Goal: Information Seeking & Learning: Learn about a topic

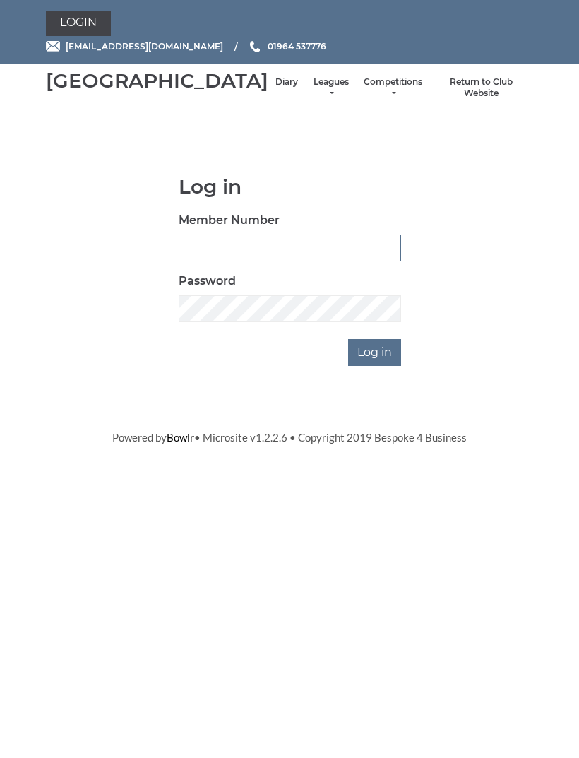
type input "0091"
click at [376, 366] on input "Log in" at bounding box center [374, 352] width 53 height 27
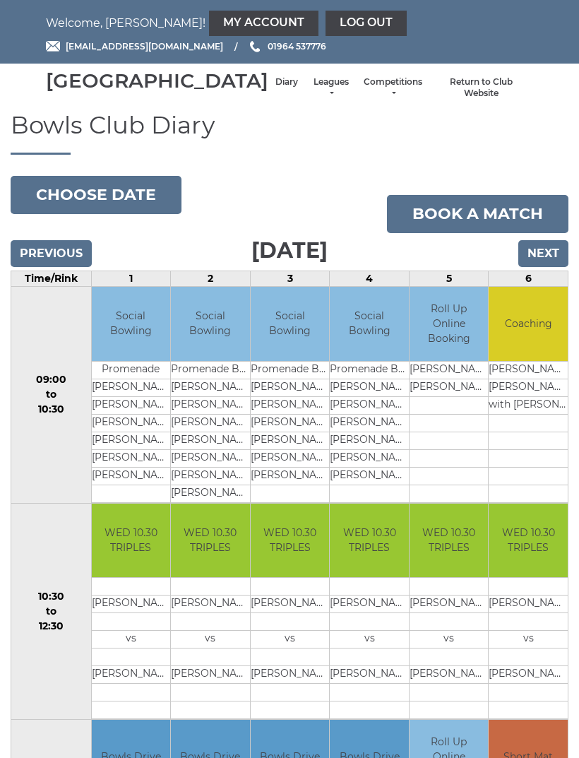
click at [312, 100] on link "Leagues" at bounding box center [330, 87] width 37 height 23
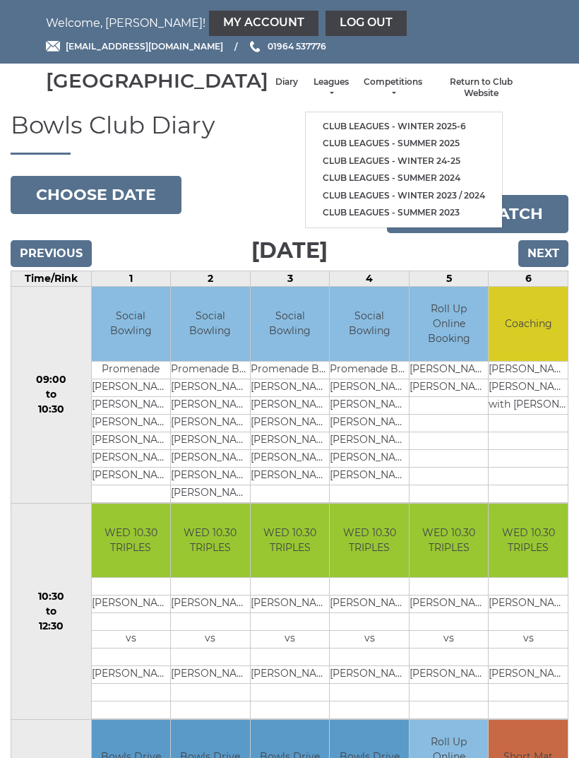
click at [392, 131] on link "Club leagues - Winter 2025-6" at bounding box center [404, 127] width 196 height 18
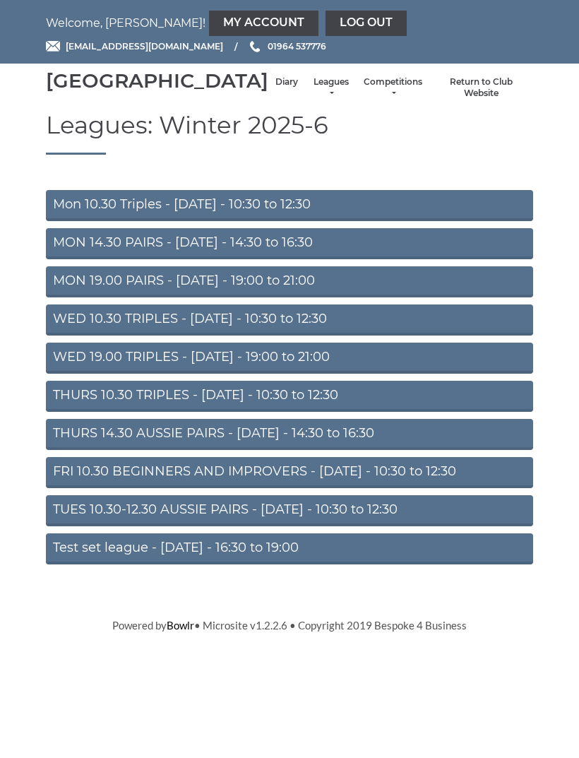
click at [308, 374] on link "WED 19.00 TRIPLES - Wednesday - 19:00 to 21:00" at bounding box center [289, 358] width 487 height 31
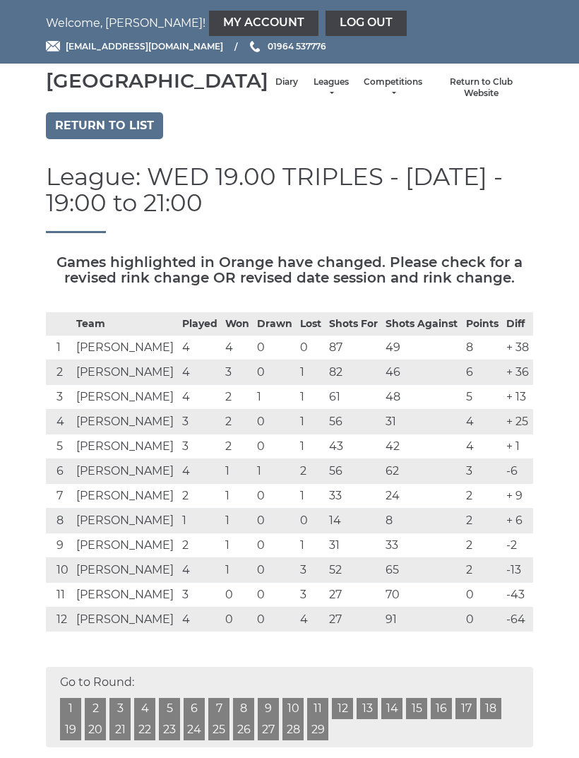
click at [326, 30] on link "Log out" at bounding box center [366, 23] width 81 height 25
